Goal: Task Accomplishment & Management: Complete application form

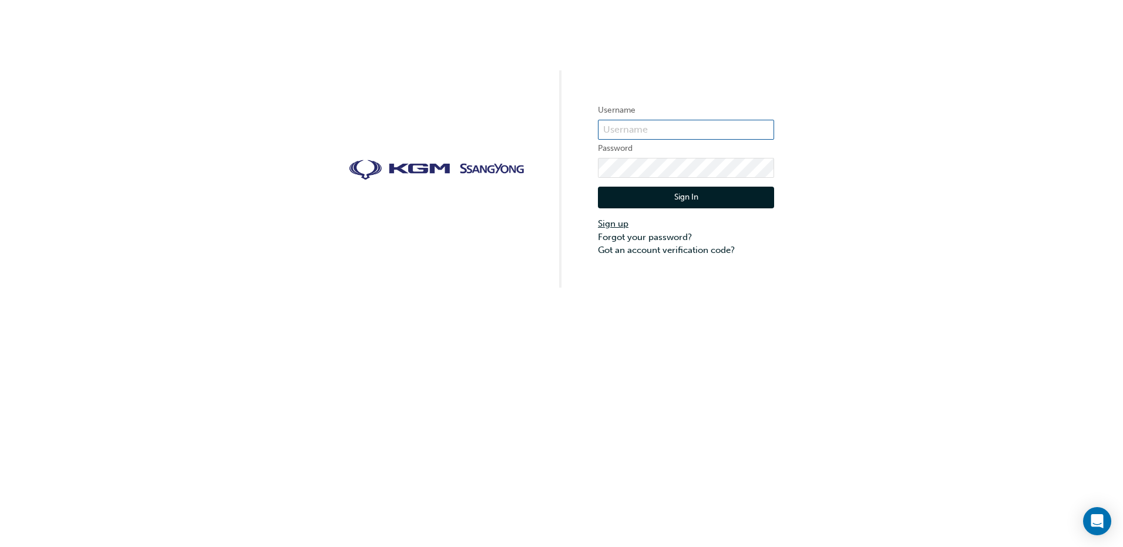
type input "[PERSON_NAME][EMAIL_ADDRESS][DOMAIN_NAME]"
click at [624, 220] on link "Sign up" at bounding box center [686, 224] width 176 height 14
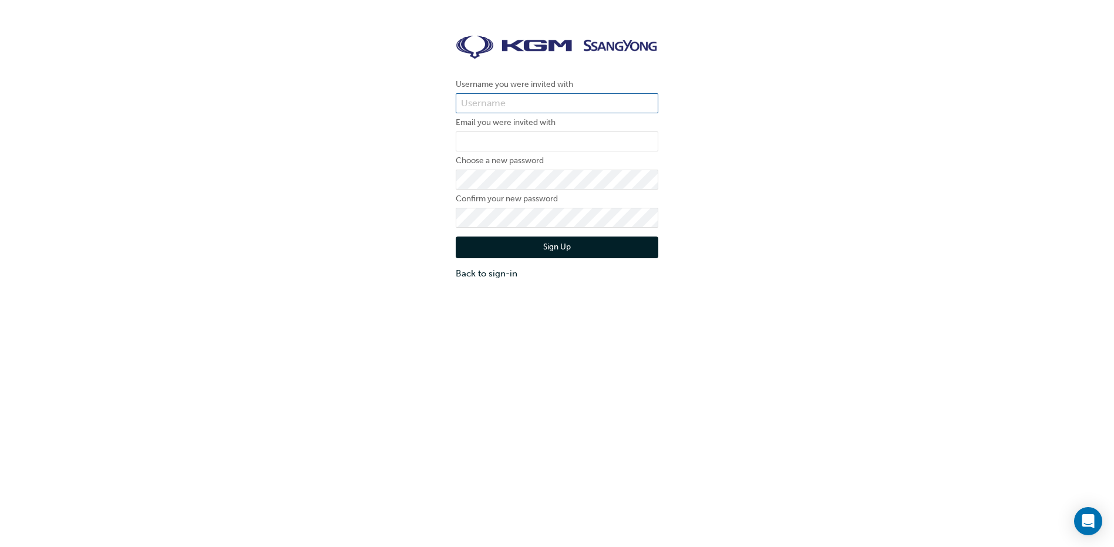
type input "[PERSON_NAME][EMAIL_ADDRESS][DOMAIN_NAME]"
click at [599, 101] on input "caitlin@gattonauto.com.au" at bounding box center [557, 103] width 203 height 20
drag, startPoint x: 599, startPoint y: 101, endPoint x: 484, endPoint y: 109, distance: 115.3
click at [484, 109] on input "caitlin@gattonauto.com.au" at bounding box center [557, 103] width 203 height 20
click at [477, 103] on input "caitlin@gattonauto.com.au" at bounding box center [557, 103] width 203 height 20
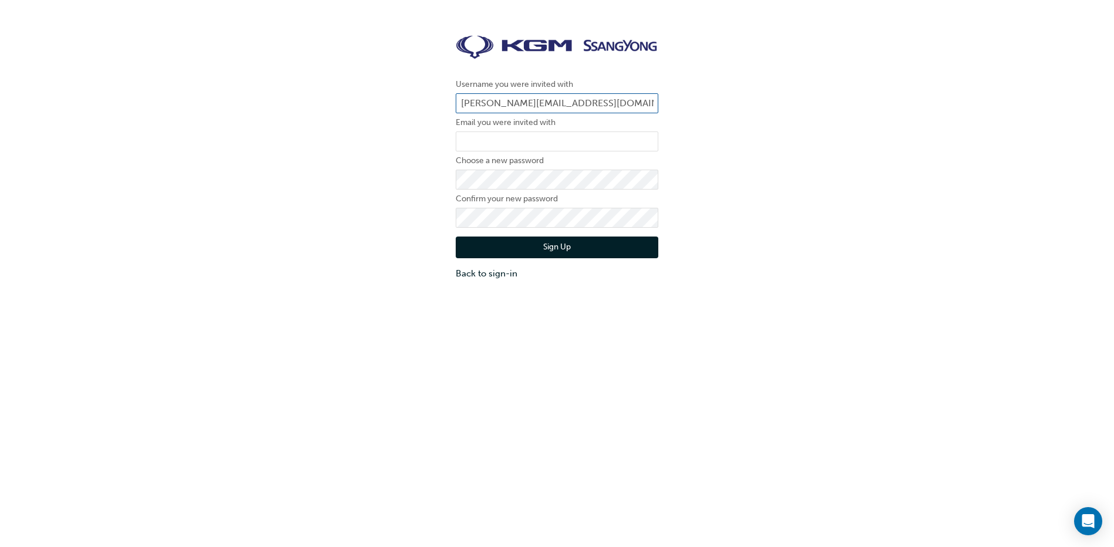
click at [477, 103] on input "caitlin@gattonauto.com.au" at bounding box center [557, 103] width 203 height 20
type input "[PERSON_NAME][EMAIL_ADDRESS][DOMAIN_NAME]"
click at [566, 142] on input "email" at bounding box center [557, 142] width 203 height 20
type input "[PERSON_NAME][EMAIL_ADDRESS][DOMAIN_NAME]"
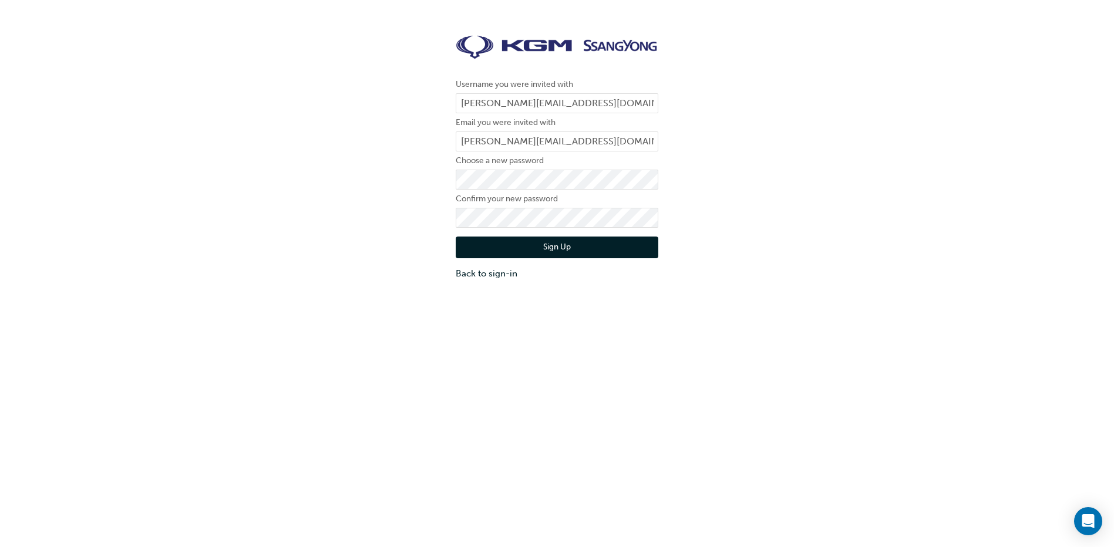
click at [728, 198] on div "Username you were invited with leisa@gattonauto.com.au Email you were invited w…" at bounding box center [557, 157] width 1114 height 263
click at [770, 301] on div "Username you were invited with leisa@gattonauto.com.au Email you were invited w…" at bounding box center [557, 299] width 1114 height 547
click at [561, 247] on button "Sign Up" at bounding box center [557, 248] width 203 height 22
click at [442, 210] on div "Username you were invited with [PERSON_NAME].Gray Email you were invited with […" at bounding box center [557, 157] width 1114 height 263
click at [544, 255] on button "Sign Up" at bounding box center [557, 248] width 203 height 22
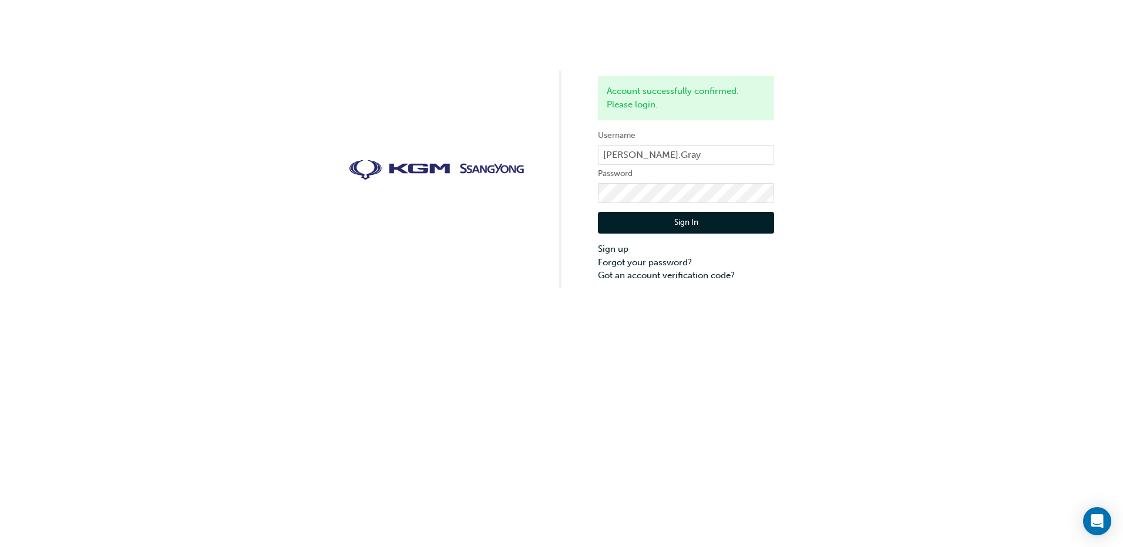
click at [674, 223] on button "Sign In" at bounding box center [686, 223] width 176 height 22
